Goal: Communication & Community: Answer question/provide support

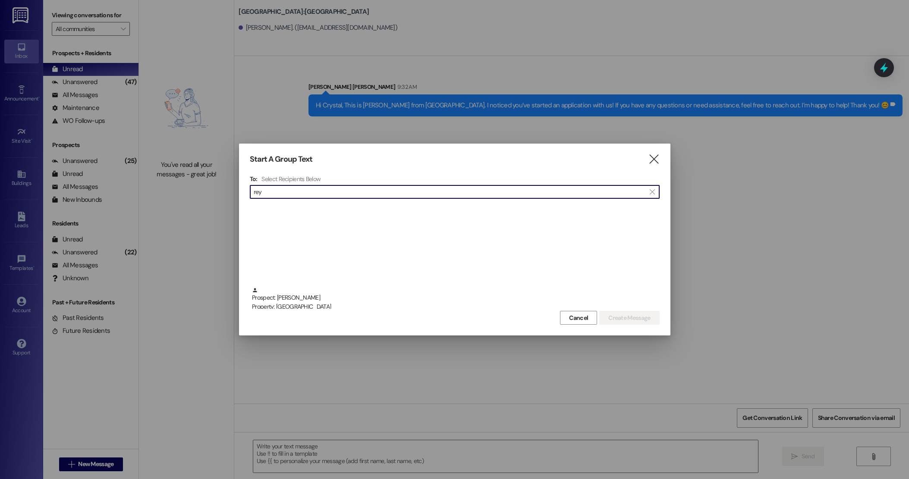
scroll to position [129, 0]
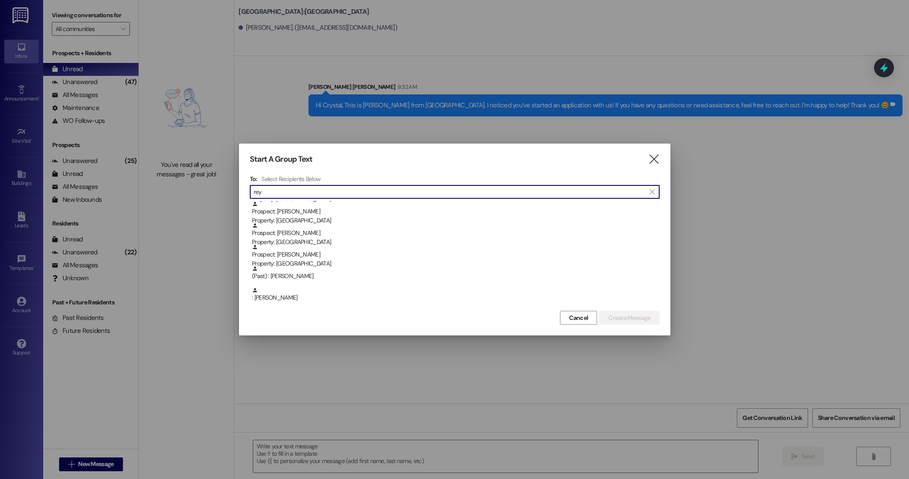
click at [654, 158] on icon "" at bounding box center [654, 159] width 12 height 9
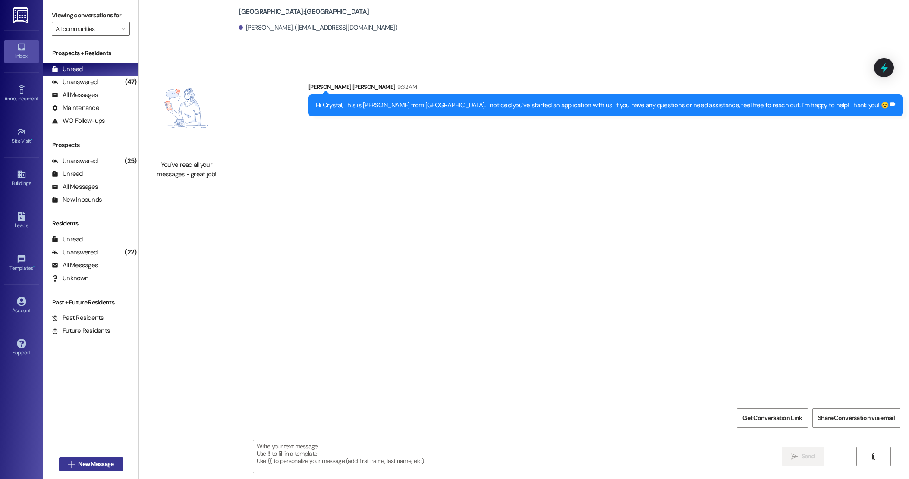
click at [92, 465] on span "New Message" at bounding box center [95, 464] width 35 height 9
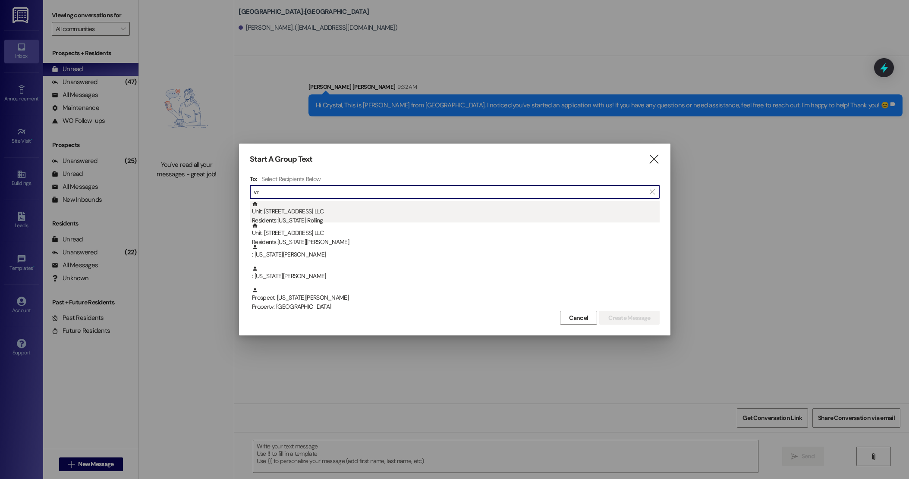
type input "vir"
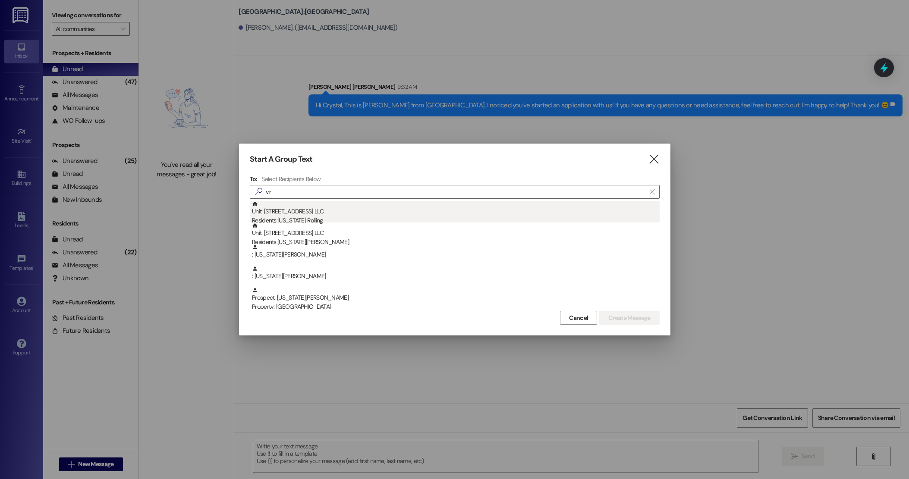
click at [354, 220] on div "Residents: [US_STATE] Rolling" at bounding box center [456, 220] width 408 height 9
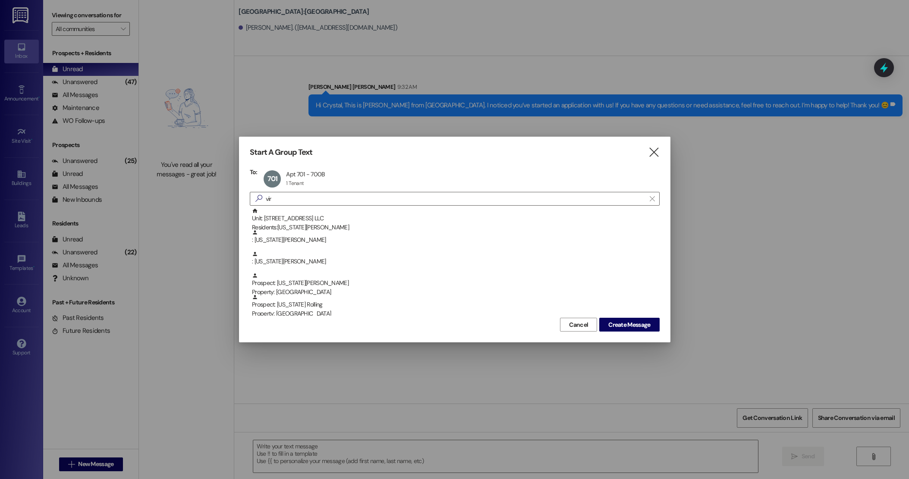
click at [627, 317] on div "Cancel Create Message" at bounding box center [455, 324] width 410 height 16
click at [627, 329] on span "Create Message" at bounding box center [629, 325] width 42 height 9
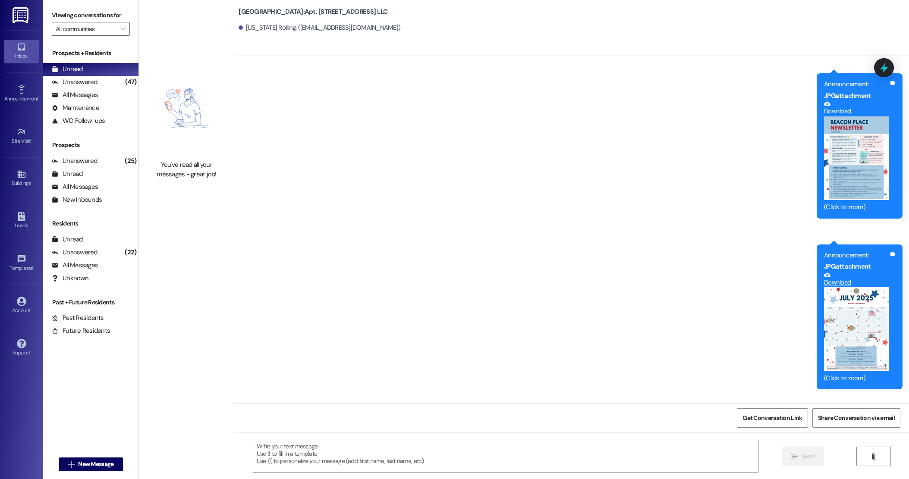
scroll to position [15277, 0]
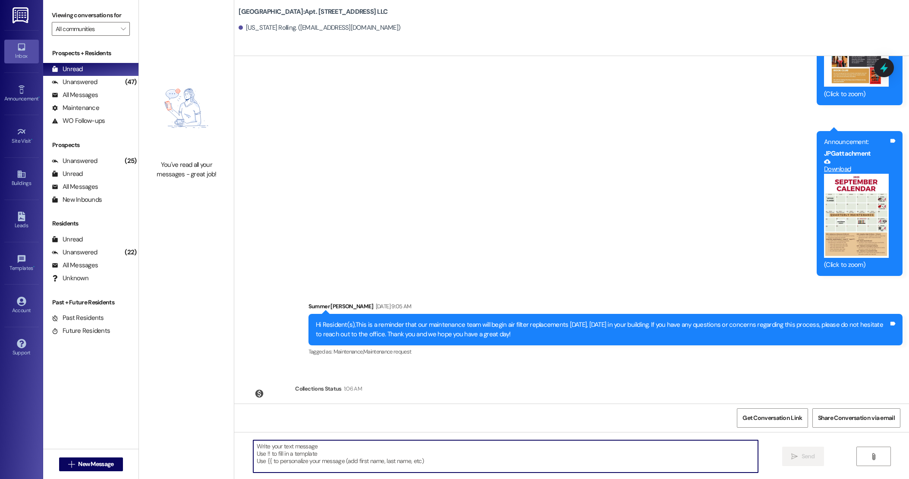
click at [359, 458] on textarea at bounding box center [505, 457] width 505 height 32
paste textarea "Hi [Name], just letting you know that your package was delivered here at the of…"
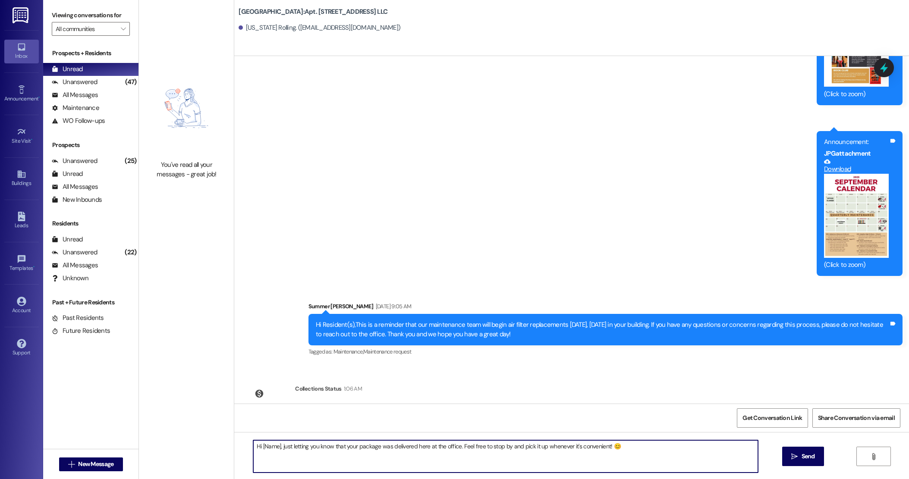
click at [274, 445] on textarea "Hi [Name], just letting you know that your package was delivered here at the of…" at bounding box center [505, 457] width 505 height 32
click at [316, 459] on textarea "Hi [US_STATE], just letting you know that your package was delivered here at th…" at bounding box center [505, 457] width 505 height 32
click at [633, 453] on textarea "Hi [US_STATE], just letting you know that your package was delivered here at th…" at bounding box center [505, 457] width 505 height 32
type textarea "Hi [US_STATE], just letting you know that your package was delivered here at th…"
click at [816, 453] on button " Send" at bounding box center [803, 456] width 42 height 19
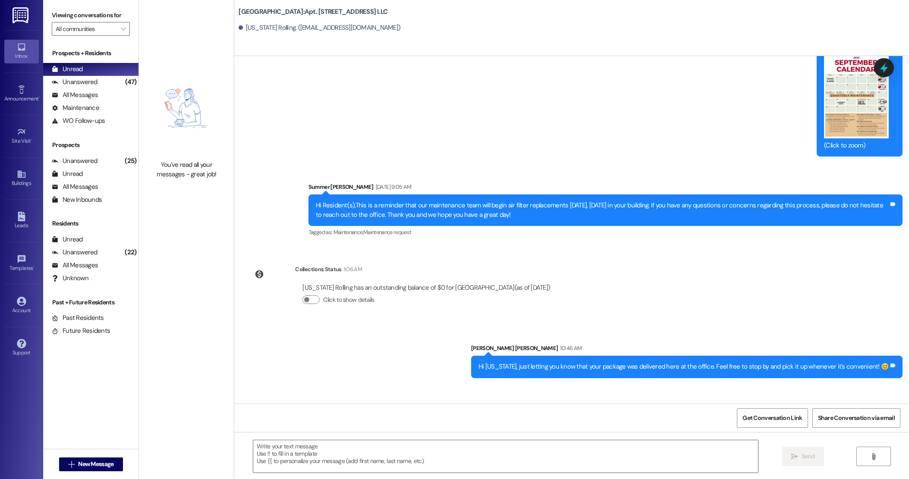
scroll to position [15396, 0]
click at [351, 450] on textarea at bounding box center [505, 457] width 505 height 32
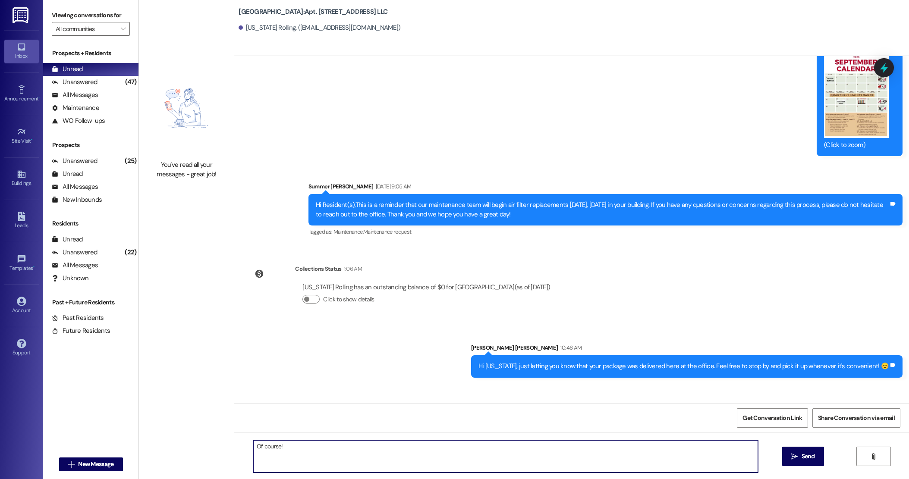
type textarea "Of course!"
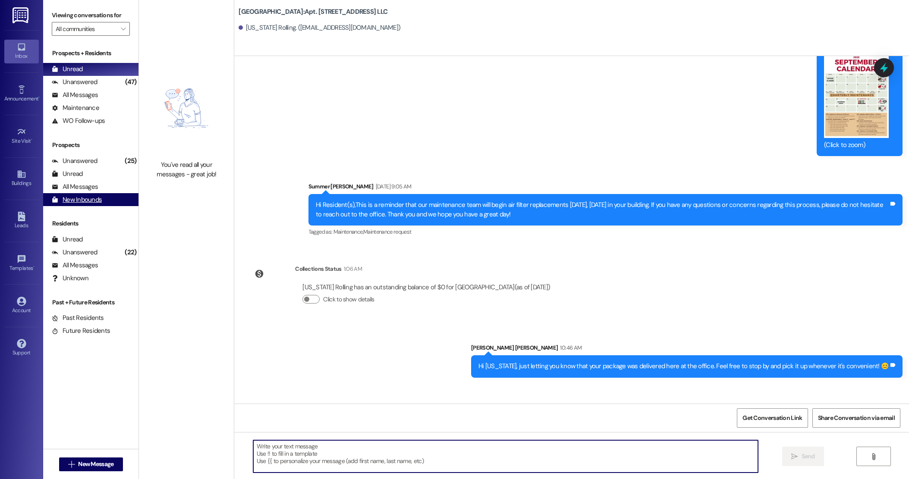
scroll to position [15396, 0]
